Goal: Task Accomplishment & Management: Manage account settings

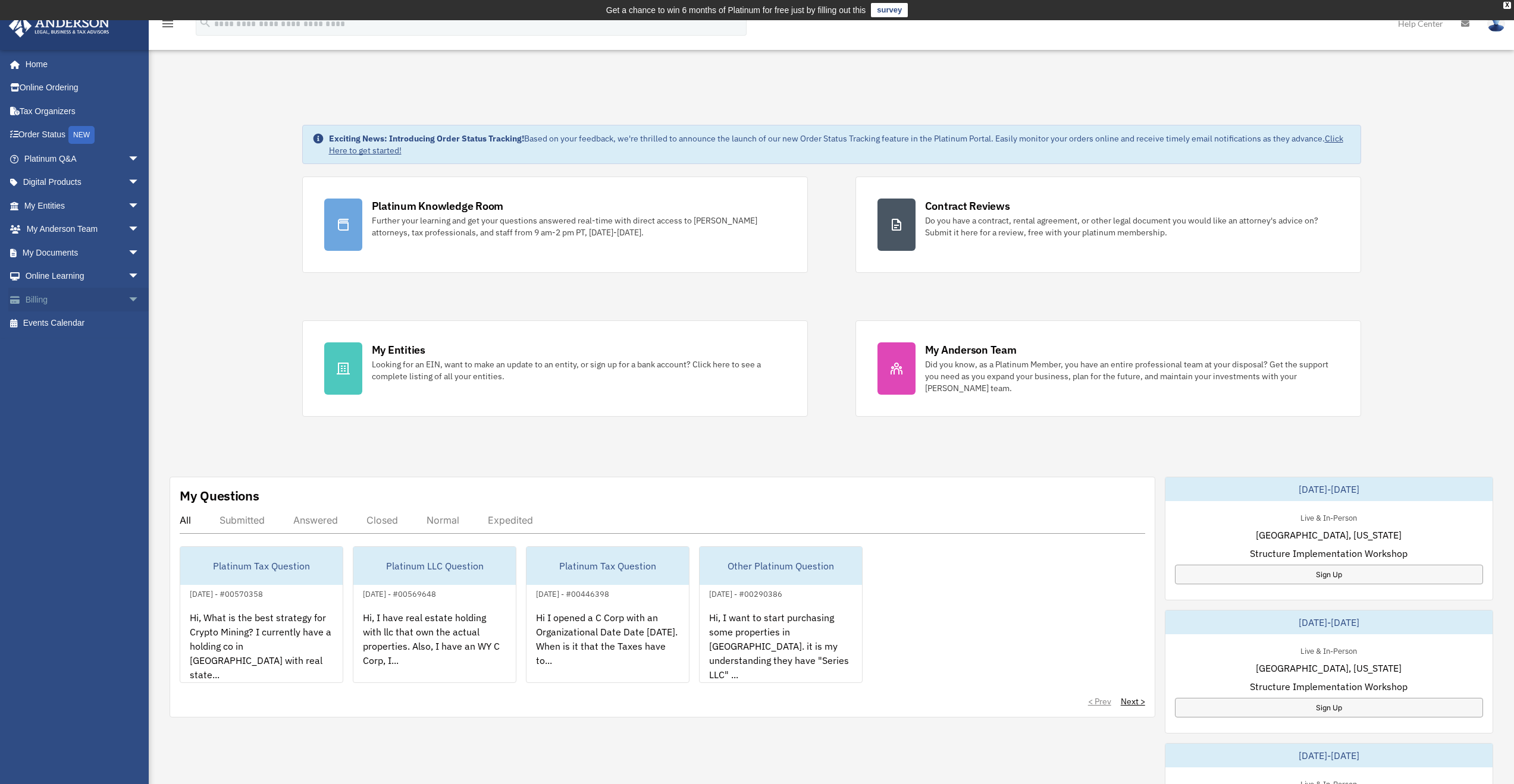
click at [54, 295] on link "Billing arrow_drop_down" at bounding box center [83, 300] width 149 height 24
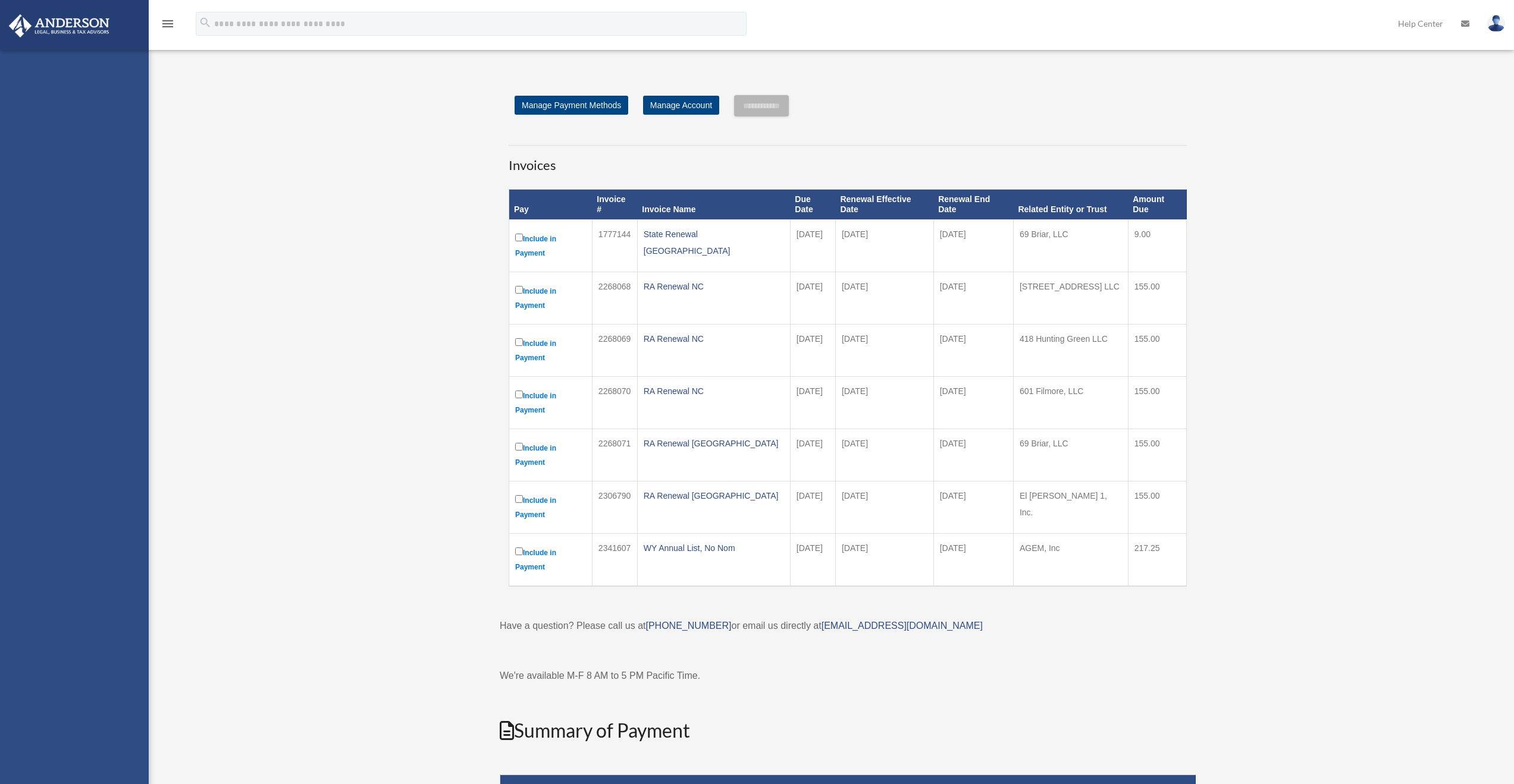
click at [131, 303] on div "[EMAIL_ADDRESS][DOMAIN_NAME] Sign Out [EMAIL_ADDRESS][DOMAIN_NAME] Home Online …" at bounding box center [74, 442] width 149 height 784
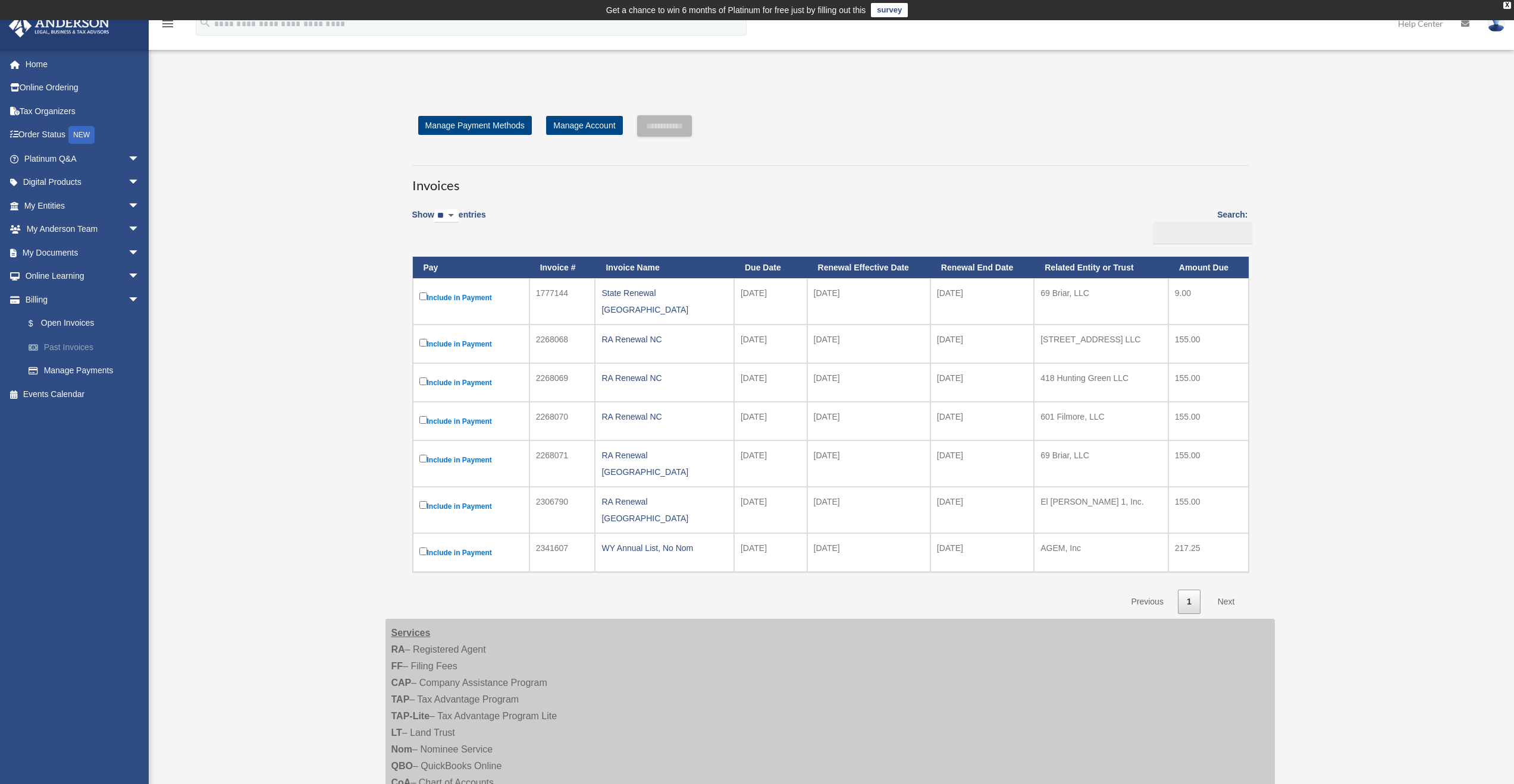
click at [75, 347] on link "Past Invoices" at bounding box center [87, 347] width 141 height 24
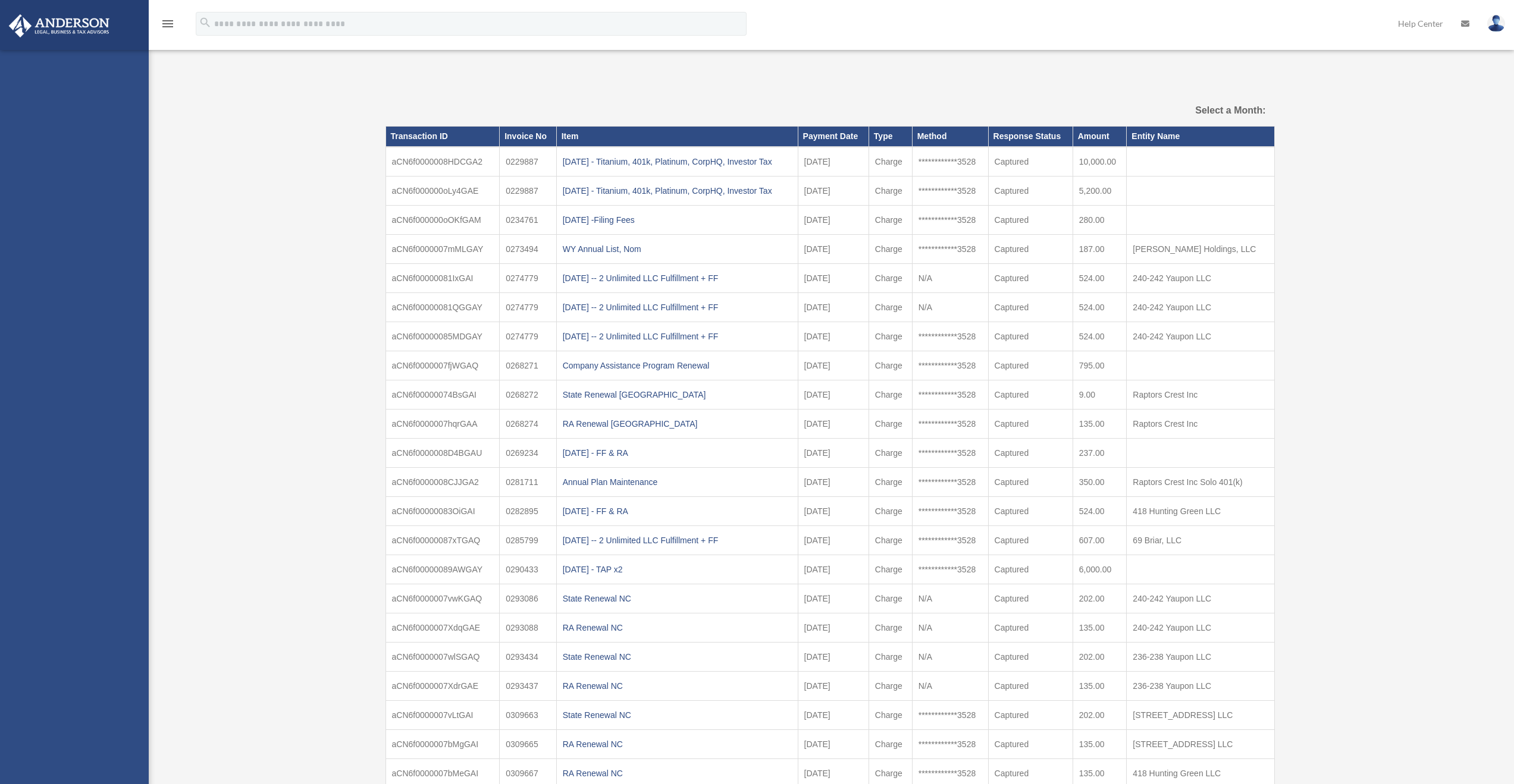
select select
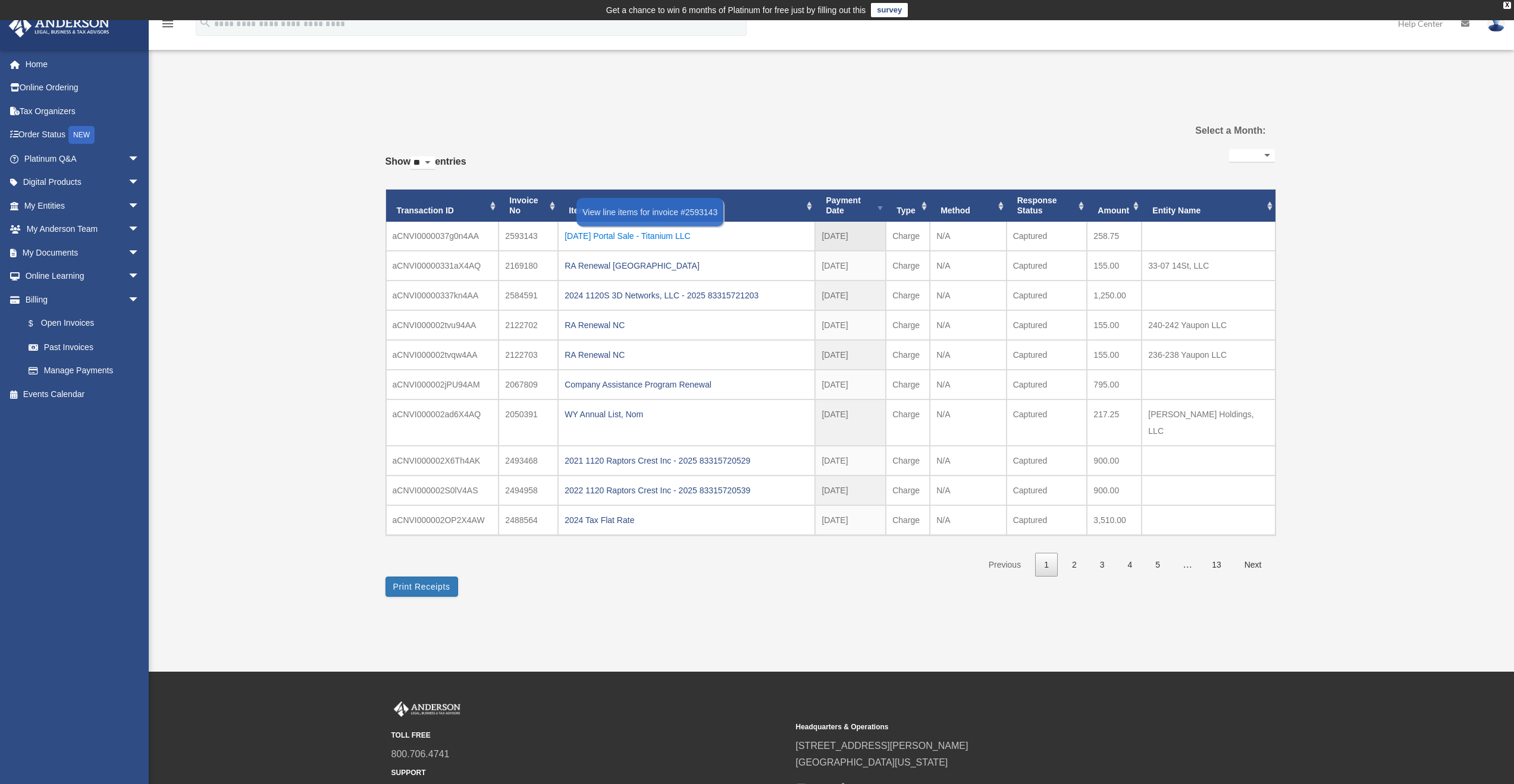
click at [696, 239] on div "2025.09.26 Portal Sale - Titanium LLC" at bounding box center [686, 236] width 244 height 17
